Goal: Task Accomplishment & Management: Manage account settings

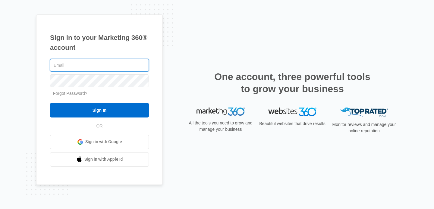
type input "[EMAIL_ADDRESS][DOMAIN_NAME]"
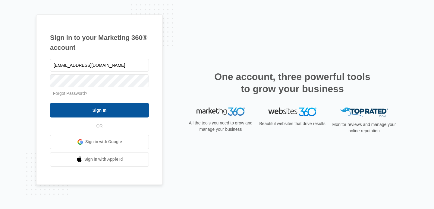
click at [116, 105] on input "Sign In" at bounding box center [99, 110] width 99 height 14
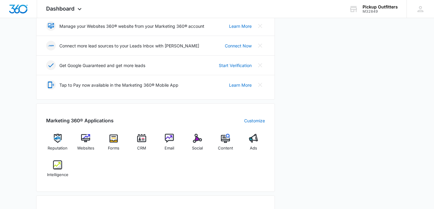
scroll to position [151, 0]
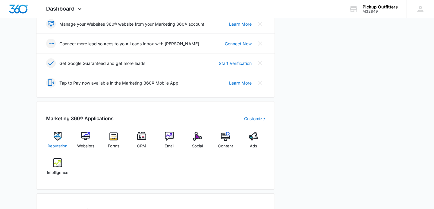
click at [60, 139] on img at bounding box center [57, 135] width 9 height 9
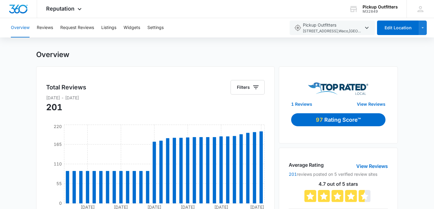
scroll to position [7, 0]
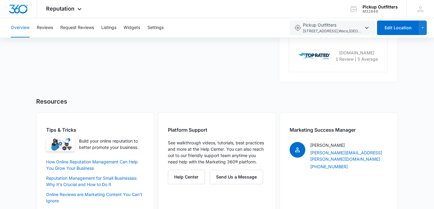
scroll to position [340, 0]
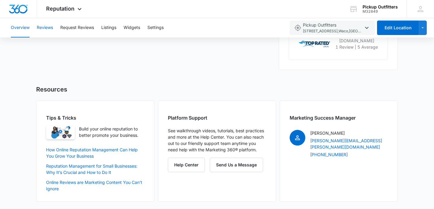
click at [49, 27] on button "Reviews" at bounding box center [45, 27] width 16 height 19
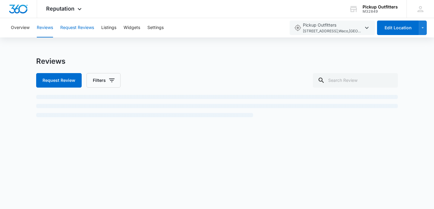
click at [79, 27] on button "Request Reviews" at bounding box center [77, 27] width 34 height 19
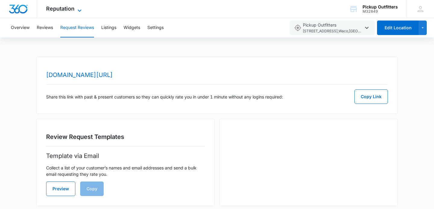
click at [79, 8] on icon at bounding box center [79, 10] width 7 height 7
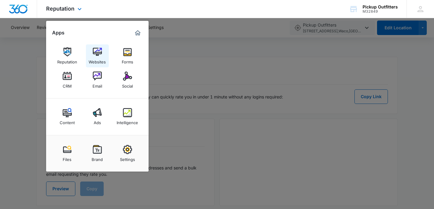
click at [99, 52] on img at bounding box center [97, 51] width 9 height 9
